Goal: Entertainment & Leisure: Browse casually

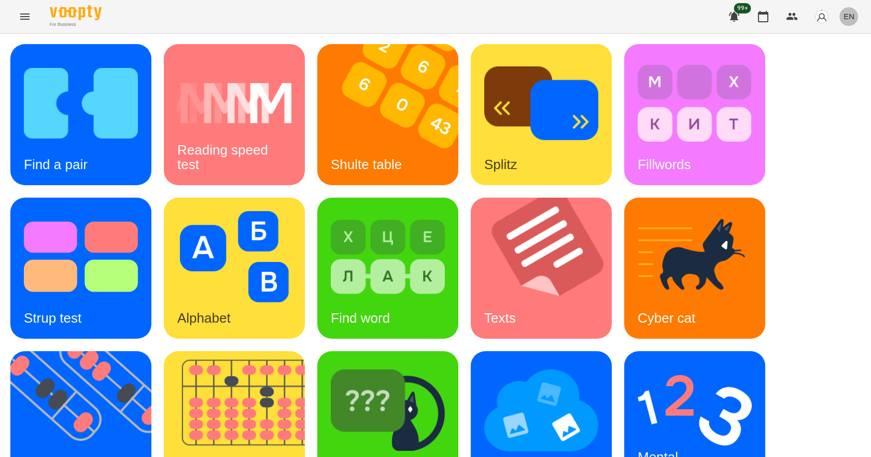
click at [845, 12] on span "EN" at bounding box center [848, 16] width 11 height 11
click at [841, 61] on div "Українська" at bounding box center [829, 58] width 53 height 19
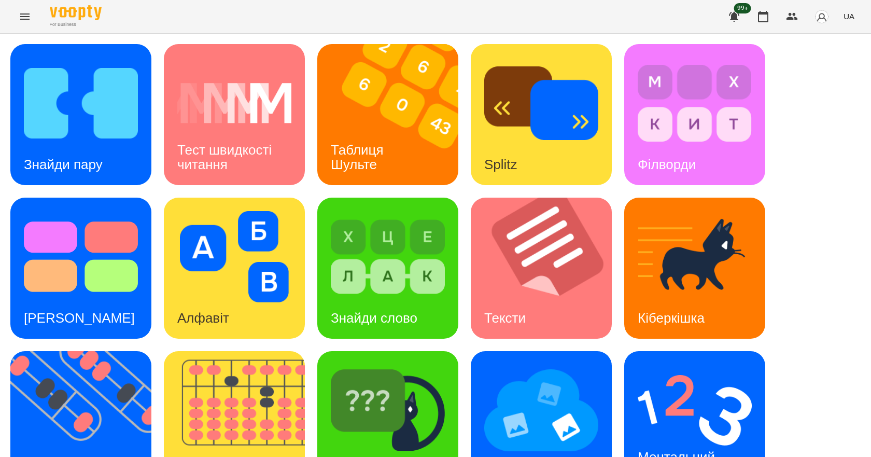
click at [842, 245] on div "Знайди пару Тест швидкості читання Таблиця Шульте Splitz Філворди Тест Струпа А…" at bounding box center [435, 344] width 850 height 601
click at [420, 111] on img at bounding box center [394, 114] width 154 height 141
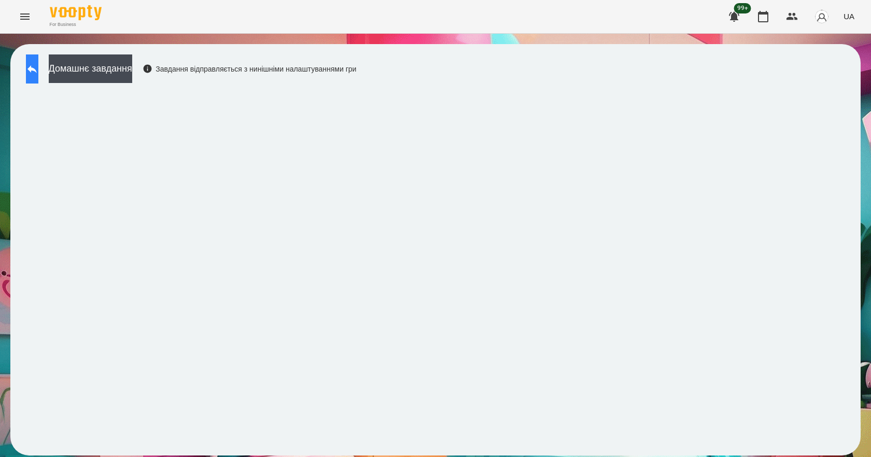
click at [38, 69] on button at bounding box center [32, 68] width 12 height 29
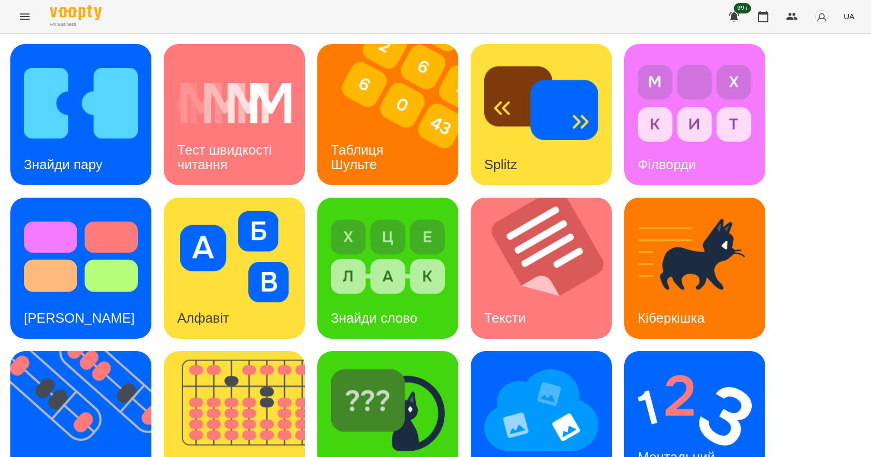
scroll to position [199, 0]
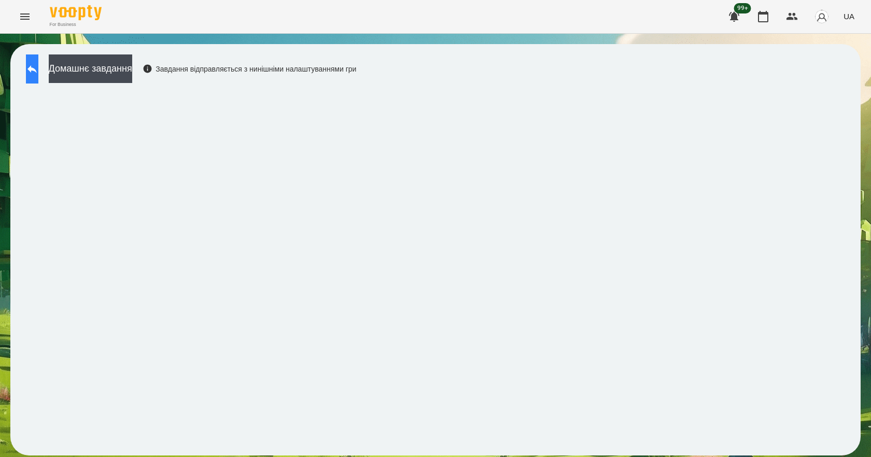
click at [27, 67] on button at bounding box center [32, 68] width 12 height 29
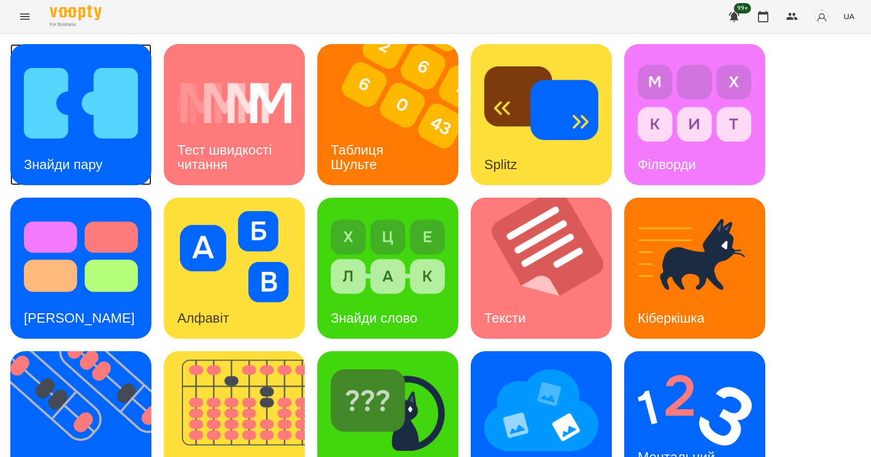
click at [101, 146] on div "Знайди пару" at bounding box center [63, 164] width 106 height 41
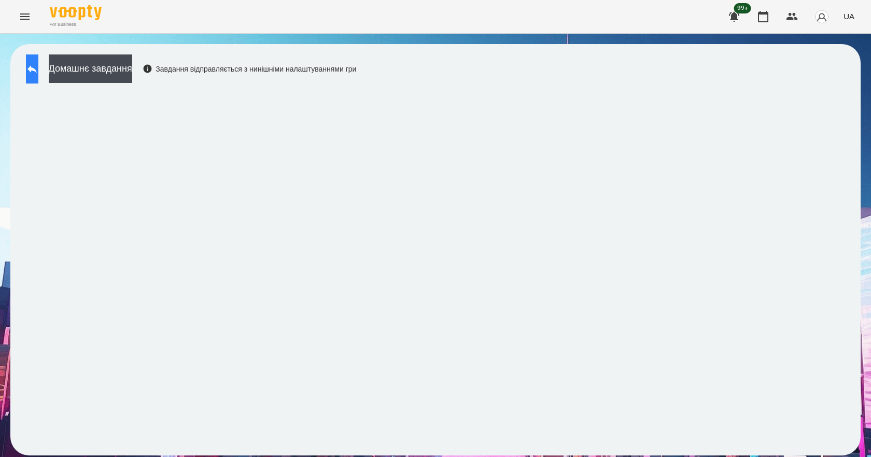
click at [35, 71] on button at bounding box center [32, 68] width 12 height 29
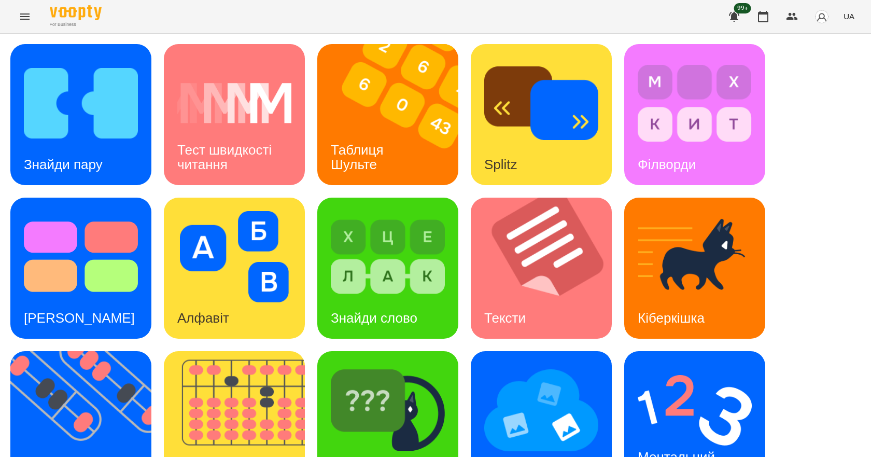
scroll to position [199, 0]
click at [693, 437] on div "Ментальний рахунок" at bounding box center [678, 464] width 108 height 55
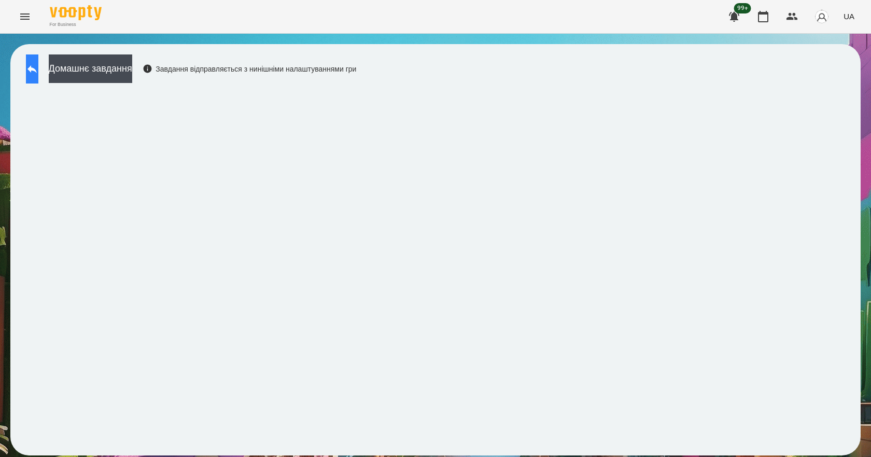
click at [38, 78] on button at bounding box center [32, 68] width 12 height 29
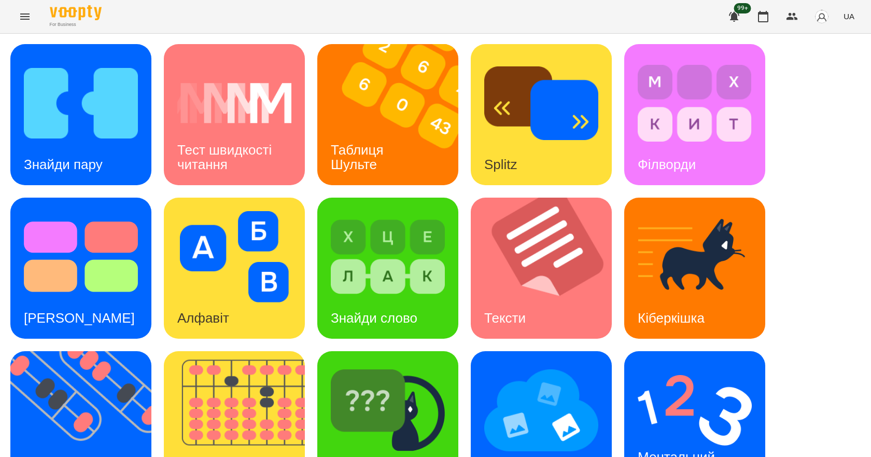
scroll to position [199, 0]
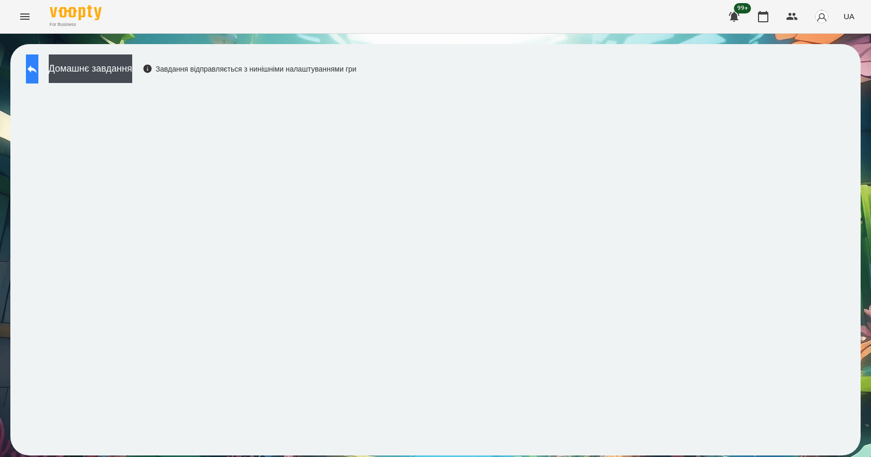
click at [33, 63] on button at bounding box center [32, 68] width 12 height 29
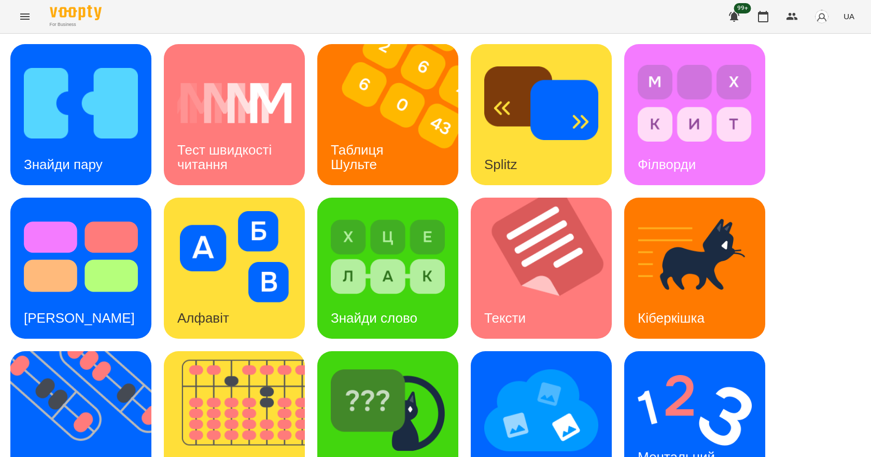
scroll to position [199, 0]
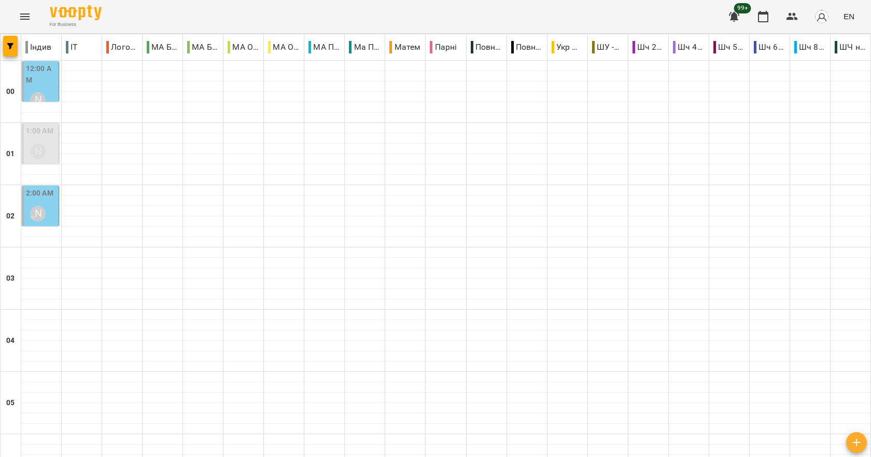
click at [45, 210] on div "[PERSON_NAME]" at bounding box center [38, 214] width 24 height 24
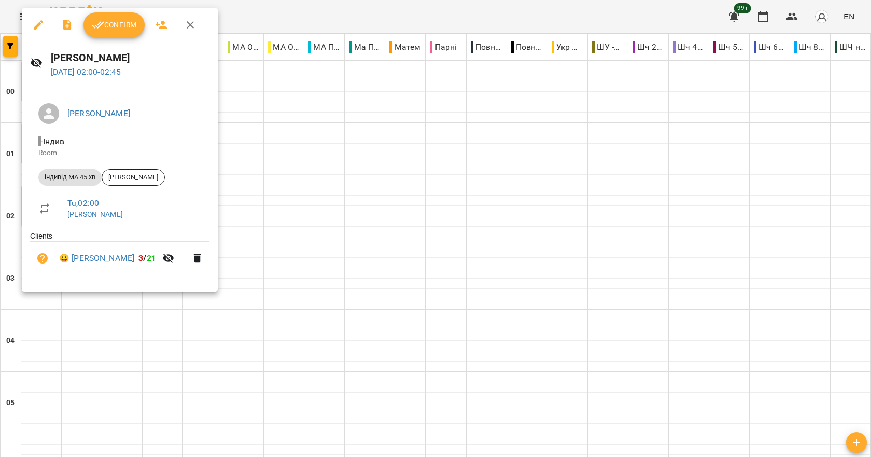
click at [243, 204] on div at bounding box center [435, 228] width 871 height 457
